Goal: Task Accomplishment & Management: Manage account settings

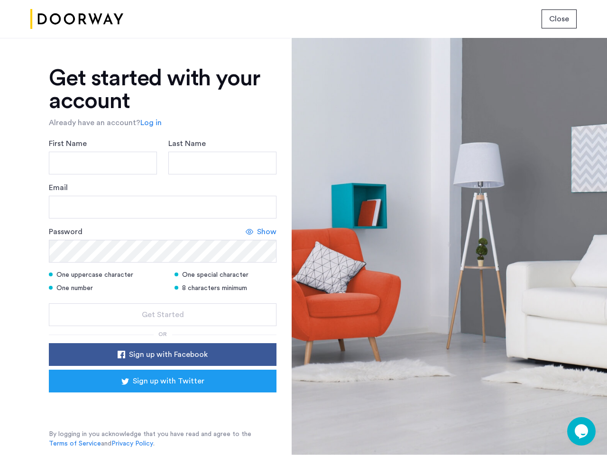
click at [559, 19] on span "Close" at bounding box center [559, 18] width 20 height 11
click at [149, 123] on link "Log in" at bounding box center [150, 122] width 21 height 11
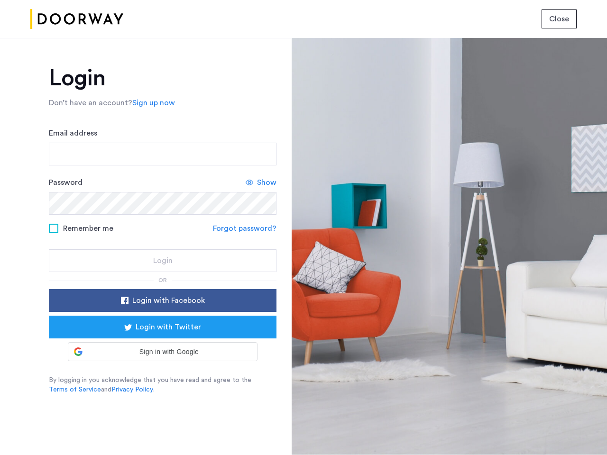
click at [261, 232] on link "Forgot password?" at bounding box center [245, 228] width 64 height 11
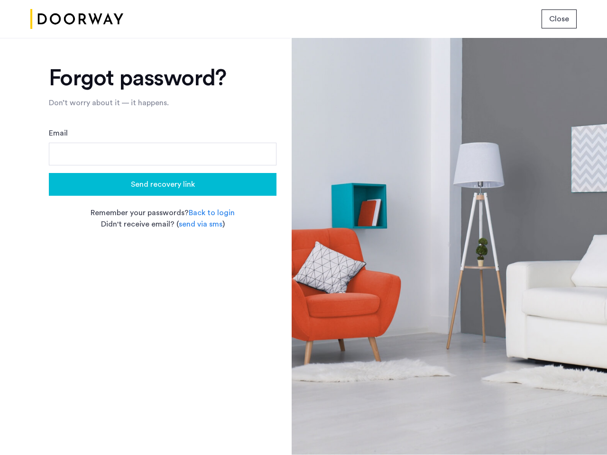
click at [163, 315] on app-forgot-password "Forgot password? Don’t worry about it — it happens. Email Send recovery link Re…" at bounding box center [163, 254] width 228 height 374
click at [163, 355] on app-forgot-password "Forgot password? Don’t worry about it — it happens. Email Send recovery link Re…" at bounding box center [163, 254] width 228 height 374
click at [163, 381] on app-forgot-password "Forgot password? Don’t worry about it — it happens. Email Send recovery link Re…" at bounding box center [163, 254] width 228 height 374
click at [581, 432] on div at bounding box center [449, 246] width 315 height 417
